Goal: Task Accomplishment & Management: Use online tool/utility

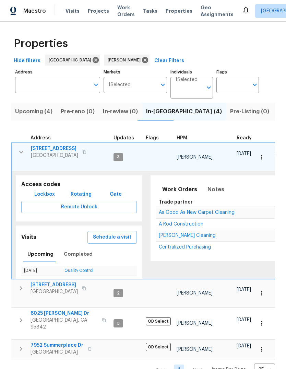
scroll to position [0, 12]
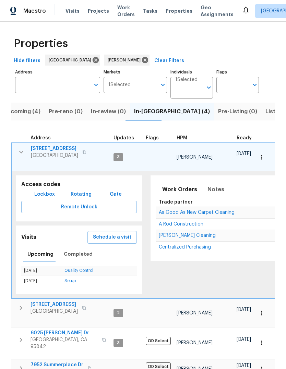
click at [52, 153] on span "[GEOGRAPHIC_DATA]" at bounding box center [54, 155] width 47 height 7
click at [119, 233] on span "Schedule a visit" at bounding box center [112, 237] width 38 height 9
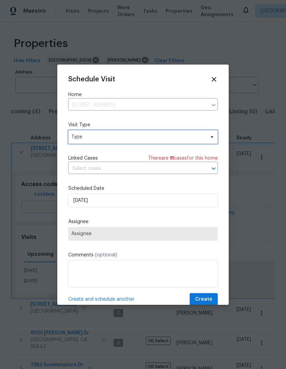
click at [124, 143] on span "Type" at bounding box center [143, 137] width 150 height 14
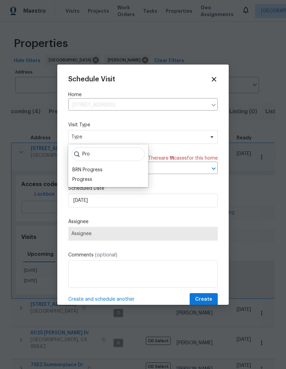
type input "Pro"
click at [89, 180] on div "Progress" at bounding box center [82, 179] width 20 height 7
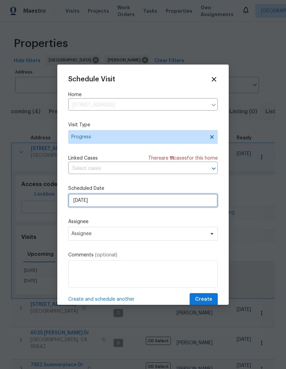
click at [124, 204] on input "[DATE]" at bounding box center [143, 201] width 150 height 14
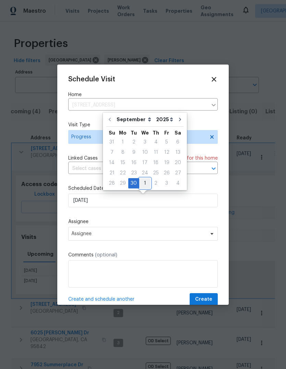
click at [146, 187] on div "1" at bounding box center [144, 184] width 11 height 10
type input "10/1/2025"
select select "9"
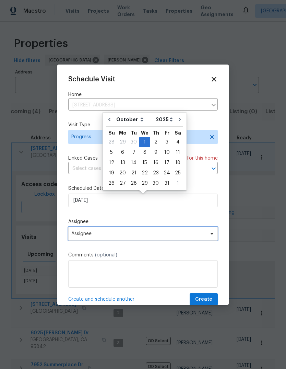
click at [181, 231] on span "Assignee" at bounding box center [143, 234] width 150 height 14
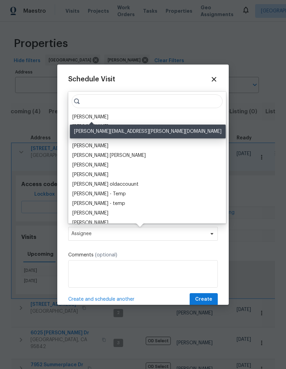
click at [104, 119] on div "[PERSON_NAME]" at bounding box center [90, 117] width 36 height 7
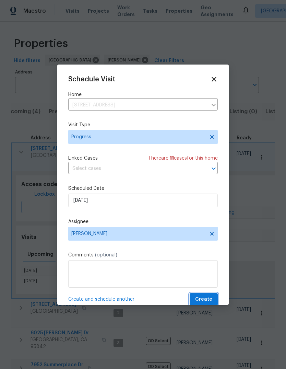
click at [209, 300] on span "Create" at bounding box center [203, 299] width 17 height 9
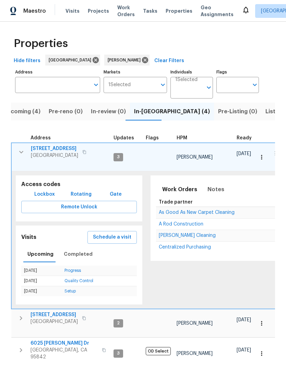
click at [24, 154] on icon "button" at bounding box center [21, 152] width 8 height 8
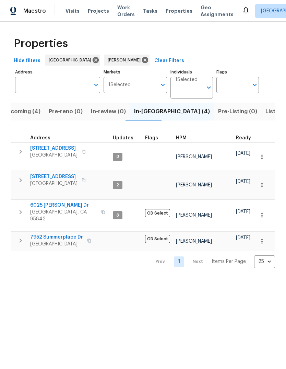
click at [266, 113] on span "Listed (11)" at bounding box center [279, 112] width 27 height 10
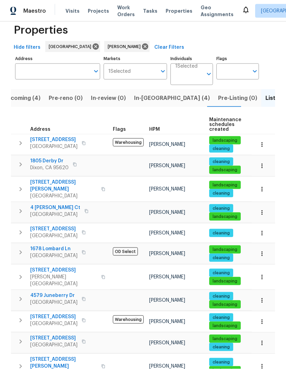
scroll to position [26, 0]
click at [17, 316] on icon "button" at bounding box center [20, 320] width 8 height 8
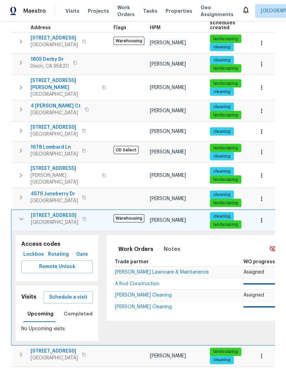
scroll to position [122, 0]
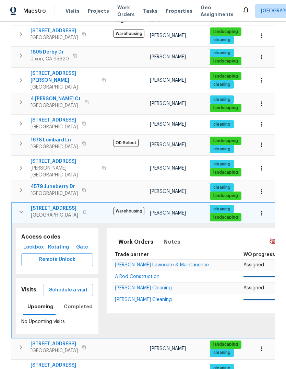
click at [79, 286] on span "Schedule a visit" at bounding box center [68, 290] width 38 height 9
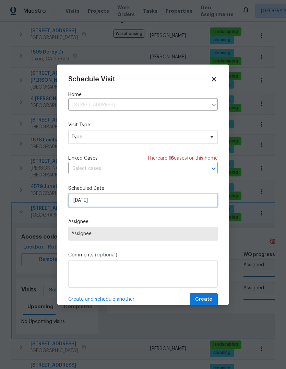
click at [141, 206] on input "[DATE]" at bounding box center [143, 201] width 150 height 14
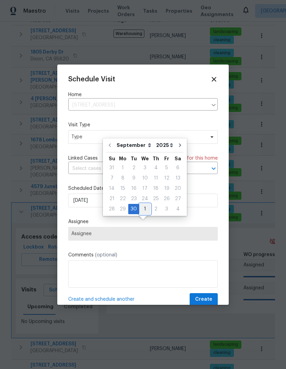
click at [146, 204] on div "1" at bounding box center [144, 209] width 11 height 10
type input "10/1/2025"
select select "9"
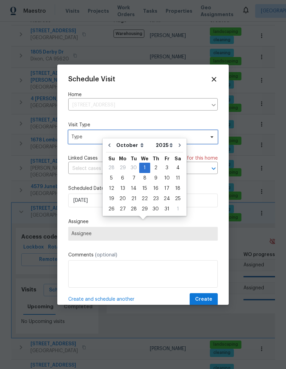
click at [83, 139] on span "Type" at bounding box center [138, 137] width 134 height 7
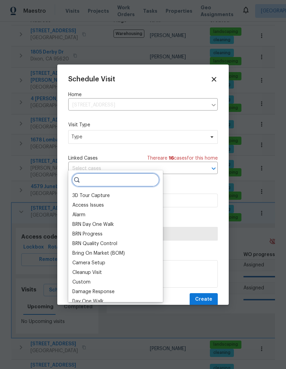
click at [94, 173] on input "search" at bounding box center [116, 180] width 88 height 14
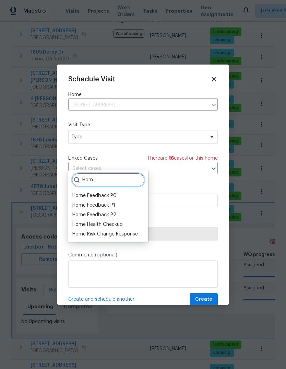
type input "Hom"
click at [122, 221] on div "Home Health Checkup" at bounding box center [97, 224] width 50 height 7
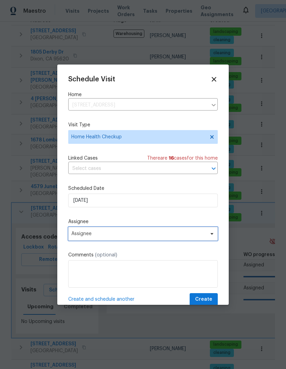
click at [154, 236] on span "Assignee" at bounding box center [138, 233] width 135 height 5
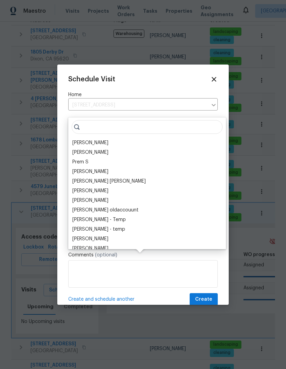
click at [101, 139] on div "[PERSON_NAME]" at bounding box center [90, 142] width 36 height 7
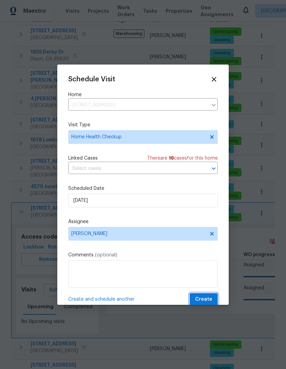
click at [207, 304] on span "Create" at bounding box center [203, 299] width 17 height 9
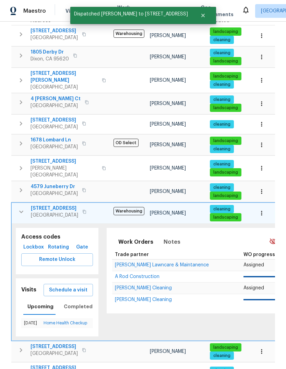
click at [14, 205] on button "button" at bounding box center [21, 212] width 14 height 14
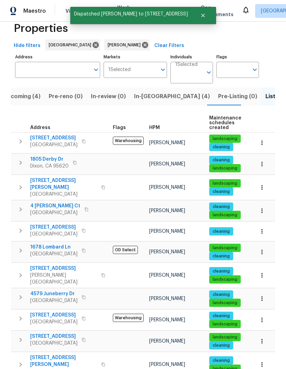
scroll to position [13, 0]
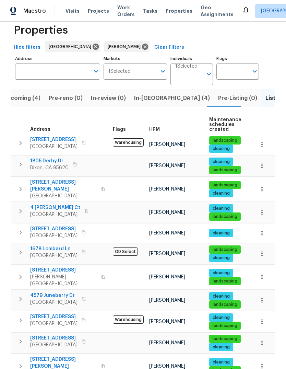
click at [149, 93] on span "In-reno (4)" at bounding box center [172, 98] width 76 height 10
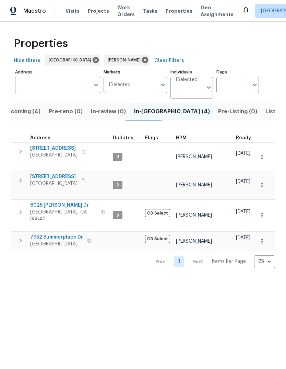
click at [43, 202] on span "6025 [PERSON_NAME] Dr" at bounding box center [63, 205] width 67 height 7
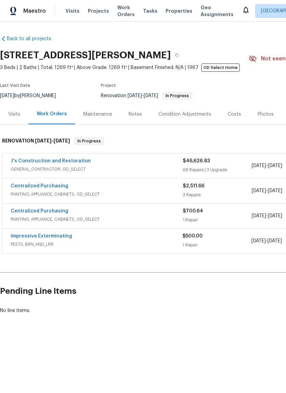
click at [242, 8] on icon at bounding box center [246, 10] width 8 height 8
click at [24, 237] on link "Impressive Exterminating" at bounding box center [41, 236] width 61 height 5
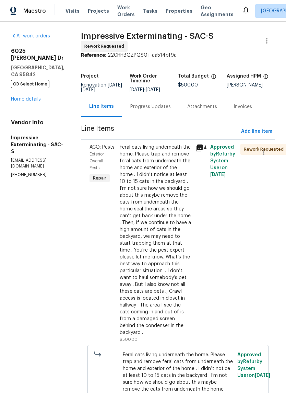
click at [168, 104] on div "Progress Updates" at bounding box center [150, 106] width 41 height 7
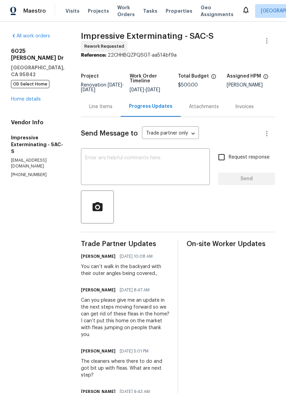
click at [30, 97] on link "Home details" at bounding box center [26, 99] width 30 height 5
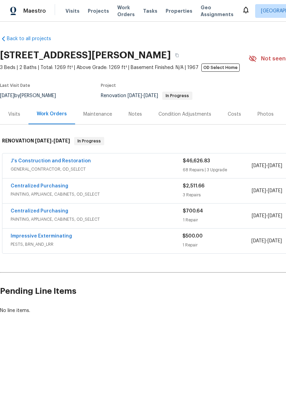
click at [43, 238] on link "Impressive Exterminating" at bounding box center [41, 236] width 61 height 5
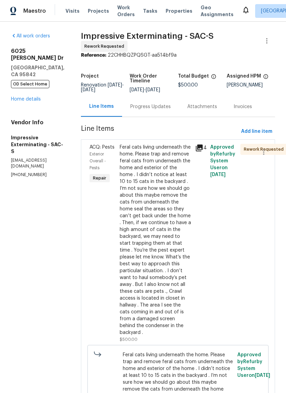
click at [35, 97] on link "Home details" at bounding box center [26, 99] width 30 height 5
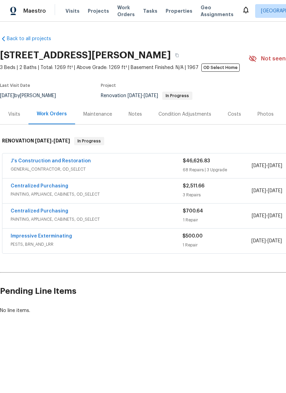
click at [135, 114] on div "Notes" at bounding box center [135, 114] width 13 height 7
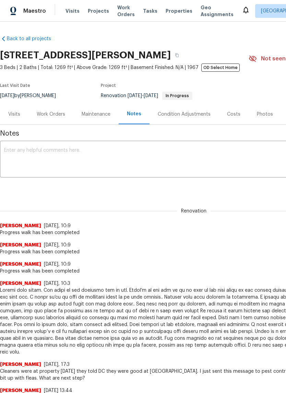
click at [57, 116] on div "Work Orders" at bounding box center [51, 114] width 28 height 7
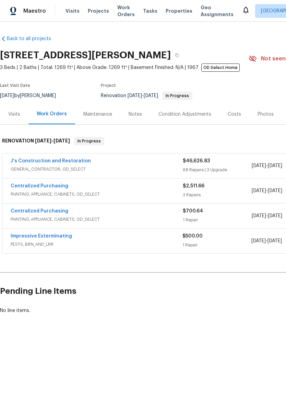
click at [131, 116] on div "Notes" at bounding box center [135, 114] width 13 height 7
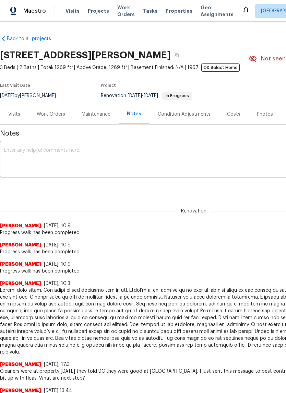
click at [59, 115] on div "Work Orders" at bounding box center [51, 114] width 28 height 7
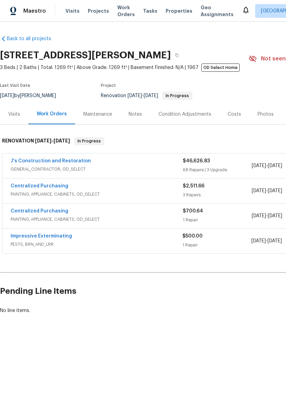
click at [55, 244] on span "PESTS, BRN_AND_LRR" at bounding box center [97, 244] width 172 height 7
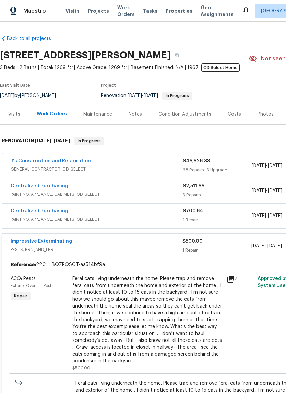
click at [61, 243] on link "Impressive Exterminating" at bounding box center [41, 241] width 61 height 5
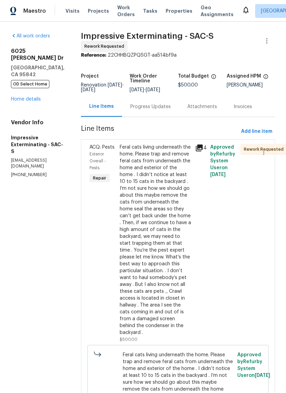
click at [160, 108] on div "Progress Updates" at bounding box center [150, 106] width 41 height 7
